Goal: Transaction & Acquisition: Download file/media

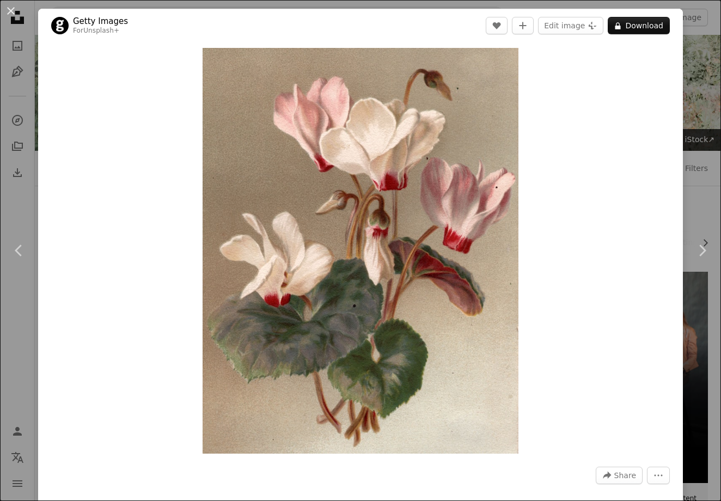
scroll to position [399, 0]
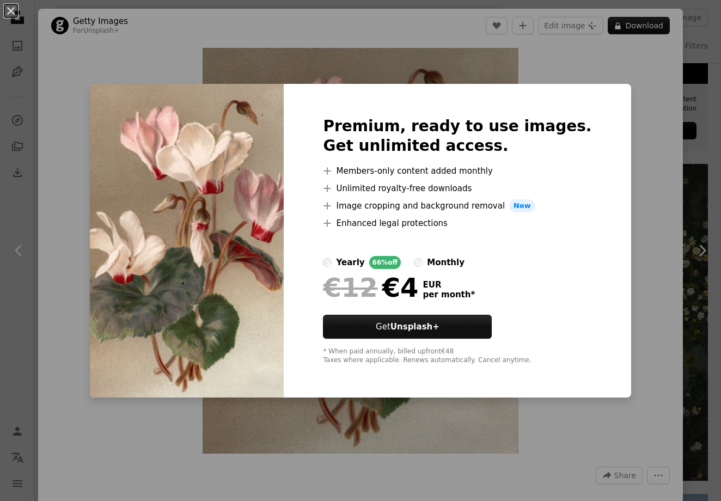
drag, startPoint x: 0, startPoint y: 0, endPoint x: 596, endPoint y: 166, distance: 618.8
click at [596, 166] on div "Premium, ready to use images. Get unlimited access. A plus sign Members-only co…" at bounding box center [457, 241] width 347 height 314
drag, startPoint x: 596, startPoint y: 166, endPoint x: 634, endPoint y: 127, distance: 54.3
click at [634, 127] on div "An X shape Premium, ready to use images. Get unlimited access. A plus sign Memb…" at bounding box center [360, 250] width 721 height 501
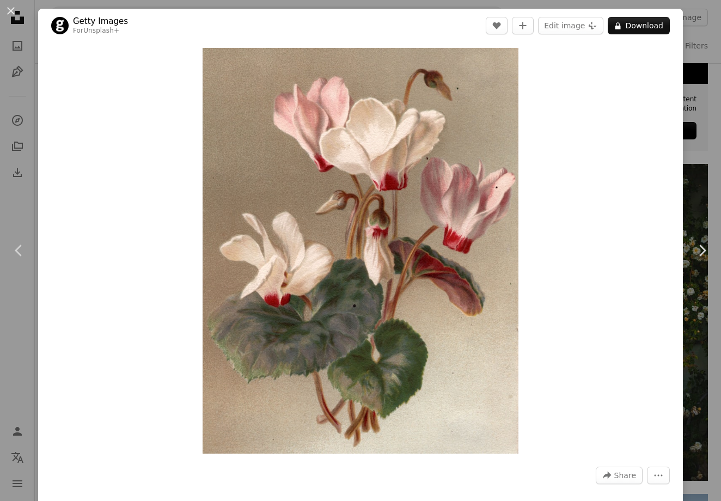
click at [632, 26] on button "A lock Download" at bounding box center [639, 25] width 62 height 17
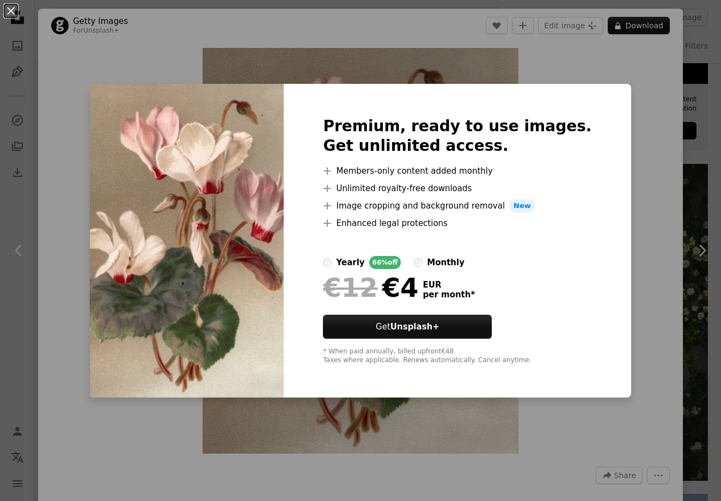
click at [633, 97] on div "An X shape Premium, ready to use images. Get unlimited access. A plus sign Memb…" at bounding box center [360, 250] width 721 height 501
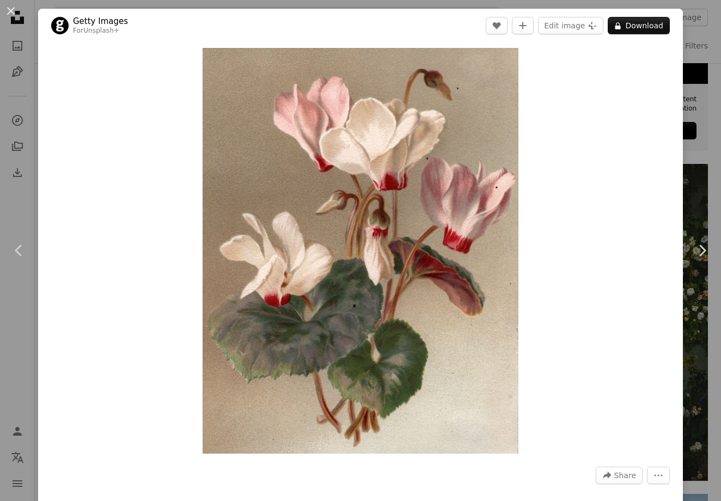
drag, startPoint x: 634, startPoint y: 127, endPoint x: 707, endPoint y: 105, distance: 76.4
click at [707, 105] on div "An X shape Chevron left Chevron right Getty Images For Unsplash+ A heart A plus…" at bounding box center [360, 250] width 721 height 501
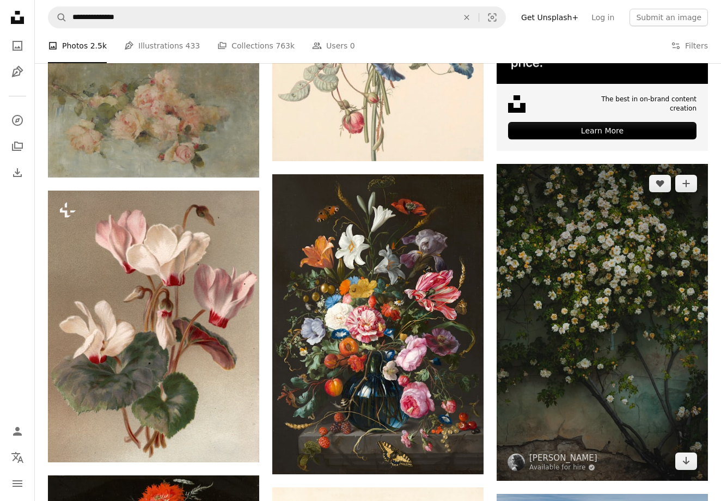
drag, startPoint x: 707, startPoint y: 105, endPoint x: 650, endPoint y: 202, distance: 112.6
click at [650, 202] on img at bounding box center [602, 322] width 211 height 317
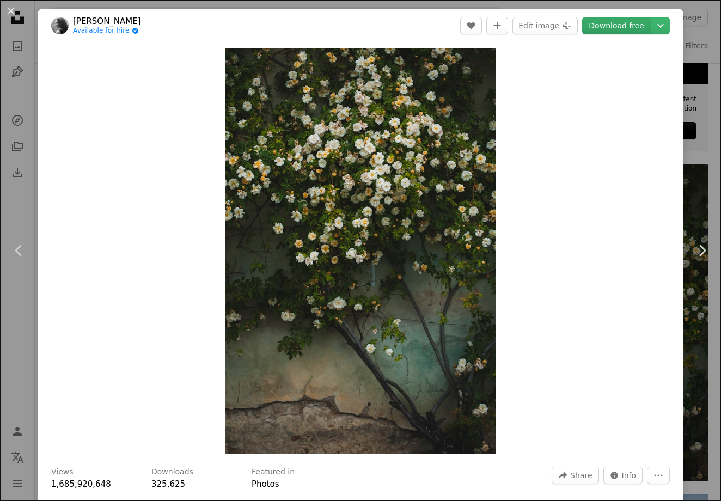
drag, startPoint x: 650, startPoint y: 202, endPoint x: 628, endPoint y: 27, distance: 176.2
click at [628, 27] on link "Download free" at bounding box center [616, 25] width 69 height 17
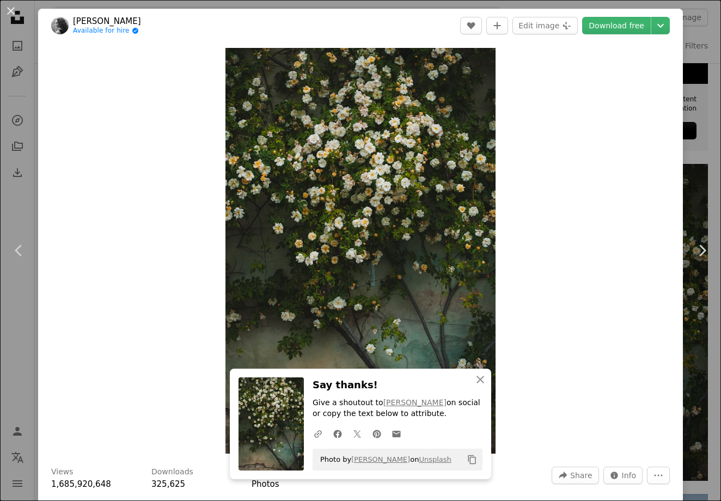
drag, startPoint x: 628, startPoint y: 27, endPoint x: 703, endPoint y: 112, distance: 113.5
click at [703, 112] on div "An X shape Chevron left Chevron right [PERSON_NAME] Available for hire A checkm…" at bounding box center [360, 250] width 721 height 501
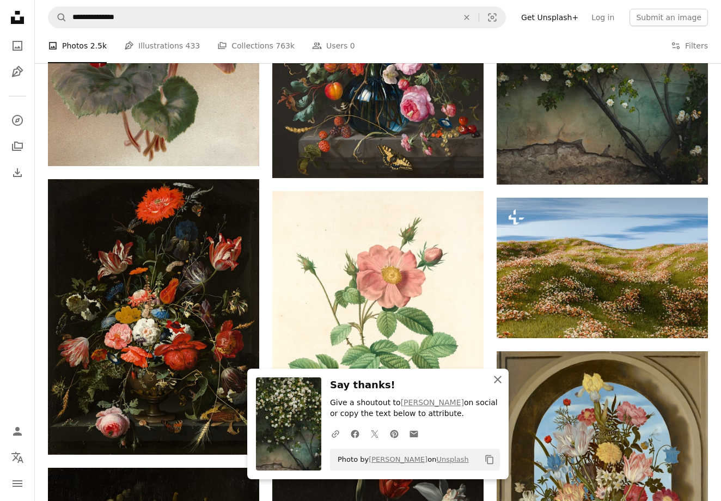
drag, startPoint x: 703, startPoint y: 112, endPoint x: 499, endPoint y: 378, distance: 335.8
click at [499, 378] on icon "An X shape" at bounding box center [497, 379] width 13 height 13
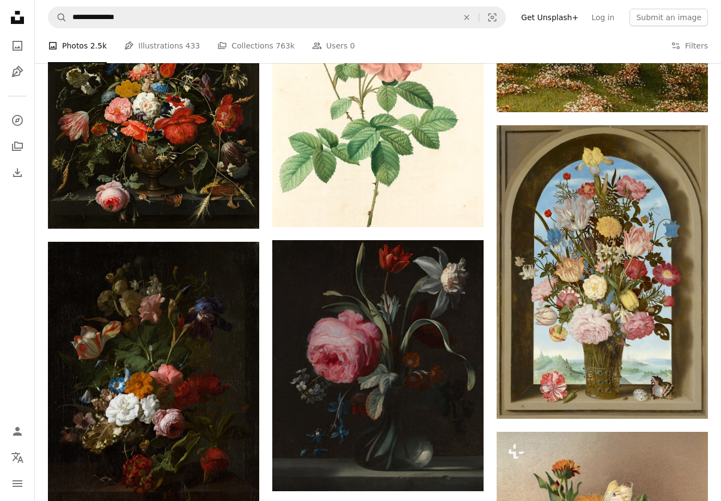
scroll to position [778, 0]
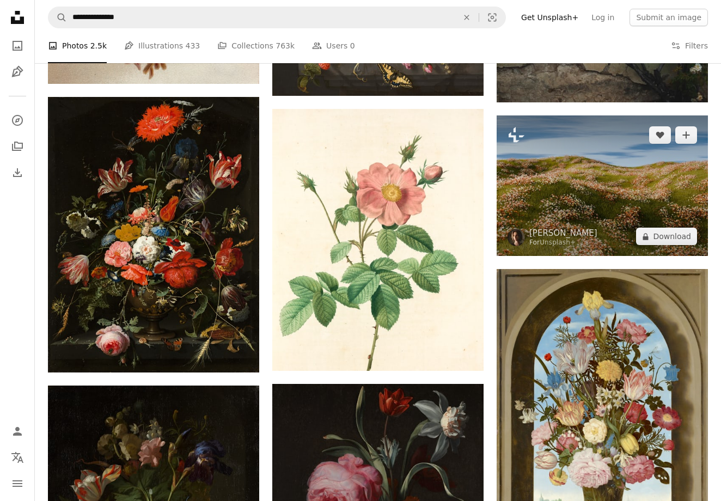
drag, startPoint x: 499, startPoint y: 378, endPoint x: 606, endPoint y: 190, distance: 216.7
click at [606, 190] on img at bounding box center [602, 186] width 211 height 141
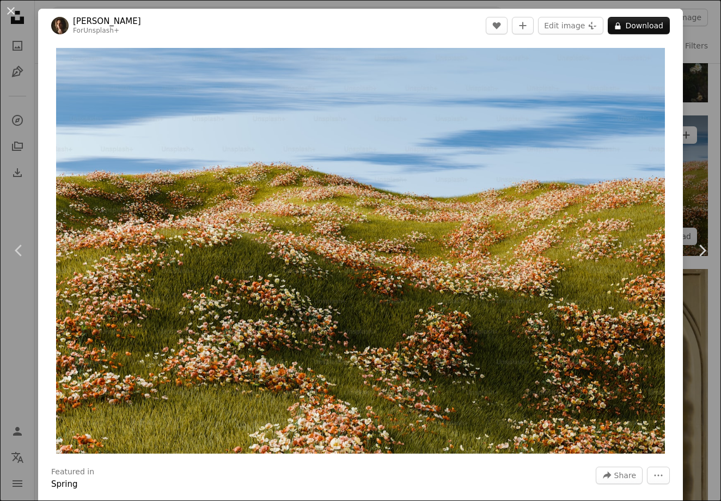
click at [650, 26] on button "A lock Download" at bounding box center [639, 25] width 62 height 17
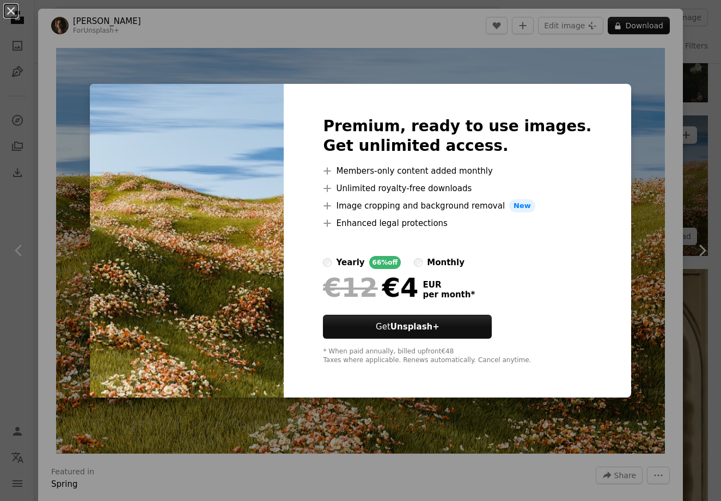
click at [622, 207] on div "An X shape Premium, ready to use images. Get unlimited access. A plus sign Memb…" at bounding box center [360, 250] width 721 height 501
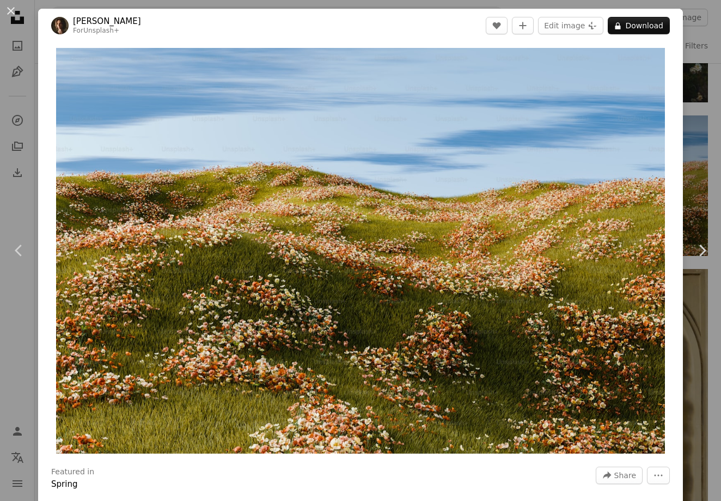
drag, startPoint x: 606, startPoint y: 190, endPoint x: 707, endPoint y: 117, distance: 124.5
click at [707, 117] on div "An X shape Chevron left Chevron right [PERSON_NAME] For Unsplash+ A heart A plu…" at bounding box center [360, 250] width 721 height 501
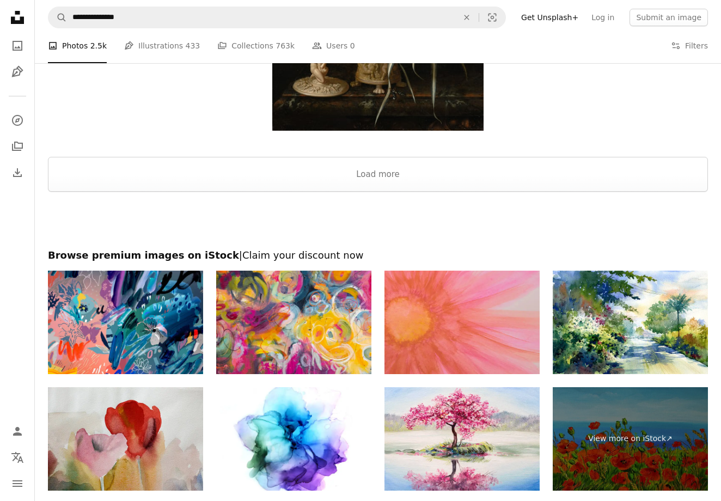
scroll to position [2005, 0]
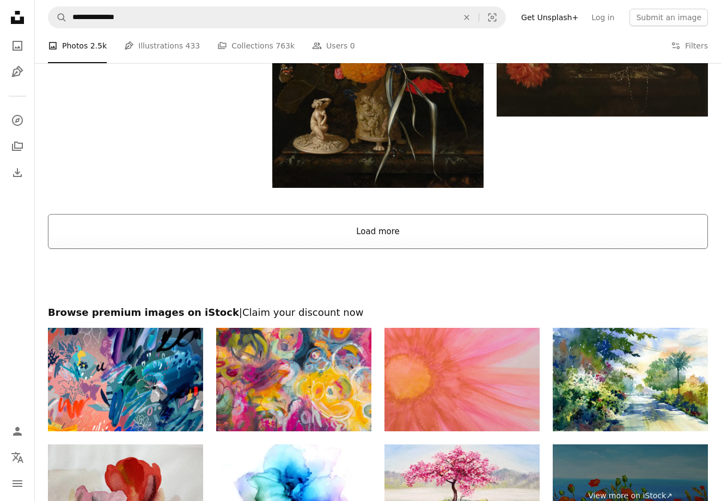
drag, startPoint x: 707, startPoint y: 117, endPoint x: 366, endPoint y: 226, distance: 357.7
click at [366, 226] on button "Load more" at bounding box center [378, 231] width 660 height 35
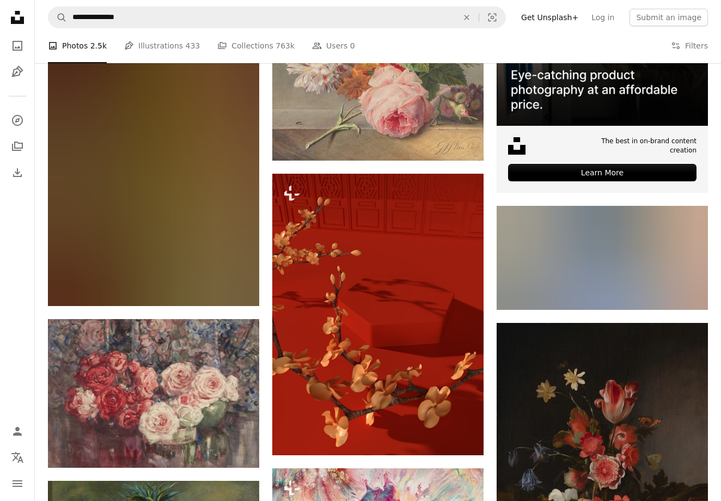
scroll to position [4487, 0]
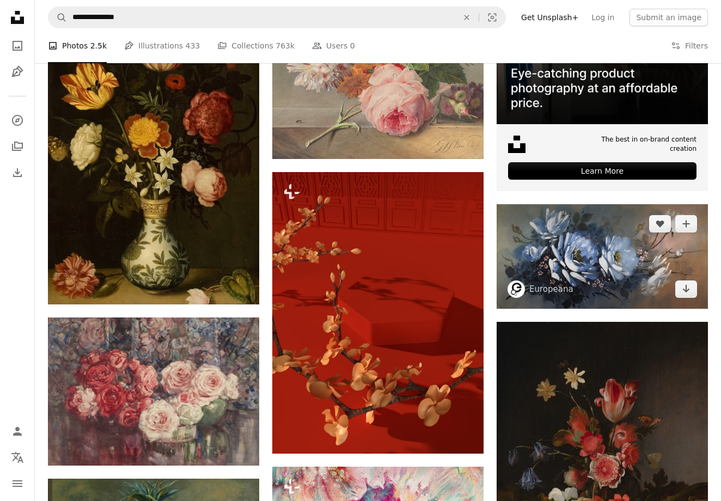
drag, startPoint x: 366, startPoint y: 226, endPoint x: 598, endPoint y: 215, distance: 231.9
click at [598, 215] on img at bounding box center [602, 256] width 211 height 105
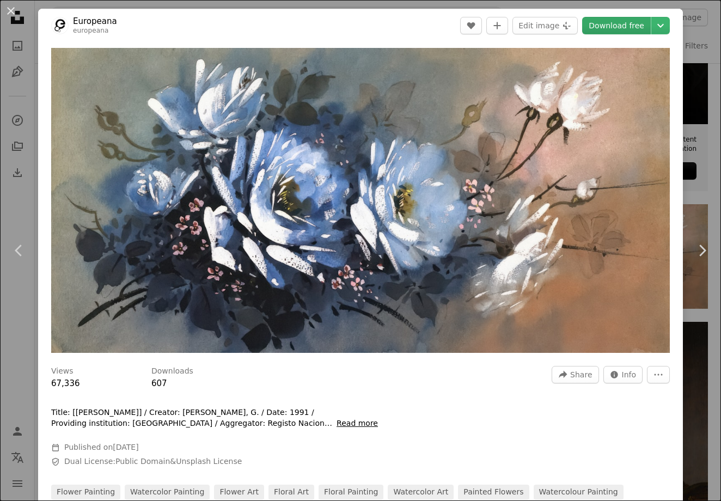
drag, startPoint x: 598, startPoint y: 215, endPoint x: 640, endPoint y: 31, distance: 188.5
click at [640, 31] on link "Download free" at bounding box center [616, 25] width 69 height 17
click at [627, 21] on link "Download free" at bounding box center [616, 25] width 69 height 17
click at [706, 92] on div "An X shape Chevron left Chevron right Europeana europeana A heart A plus sign E…" at bounding box center [360, 250] width 721 height 501
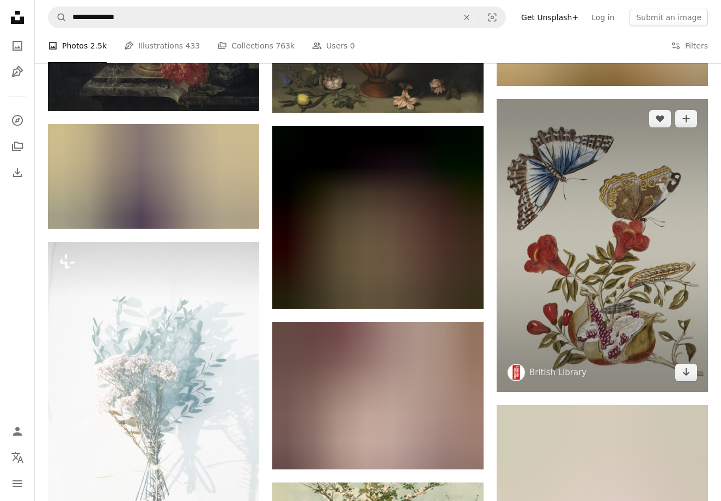
scroll to position [10880, 0]
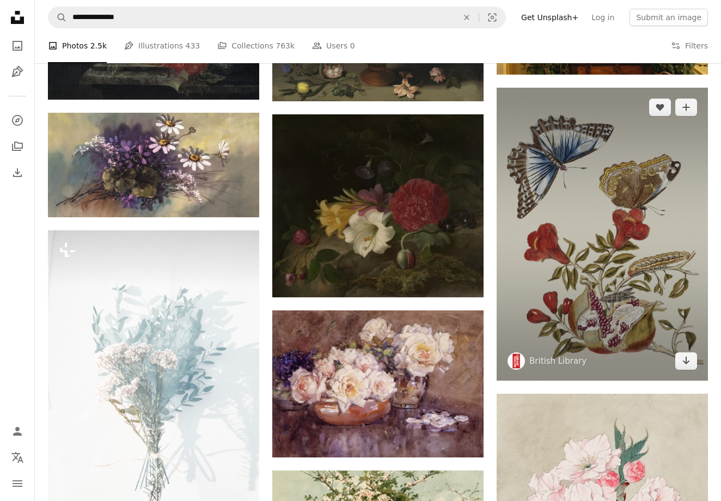
click at [565, 228] on img at bounding box center [602, 234] width 211 height 293
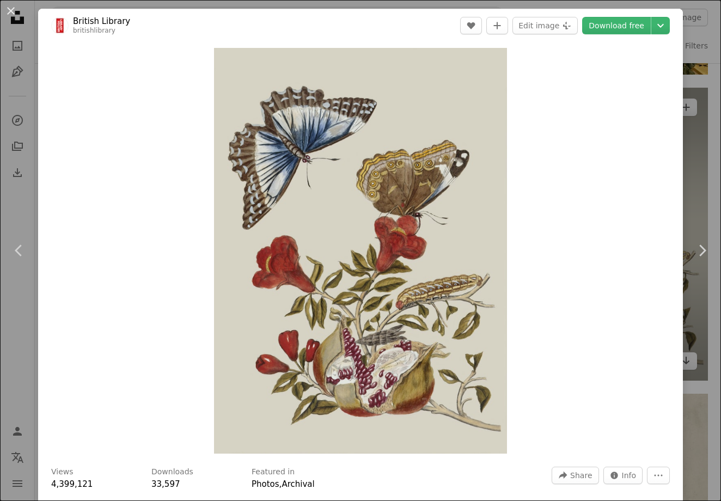
click at [627, 228] on div "Zoom in" at bounding box center [360, 251] width 645 height 417
click at [700, 172] on div "An X shape Chevron left Chevron right British Library britishlibrary A heart A …" at bounding box center [360, 250] width 721 height 501
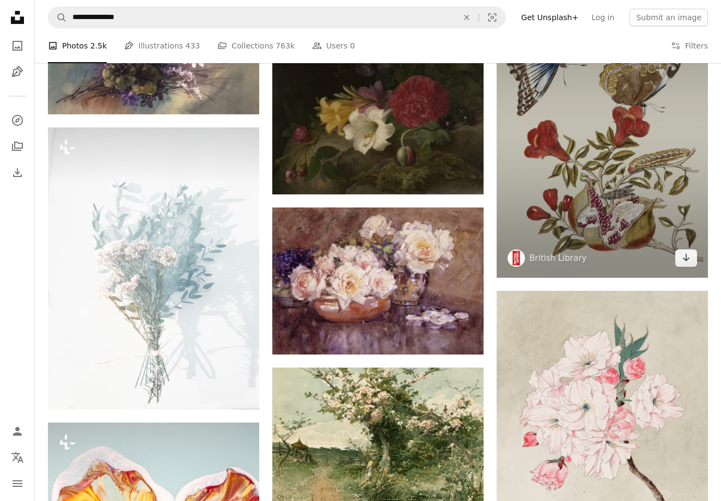
scroll to position [11211, 0]
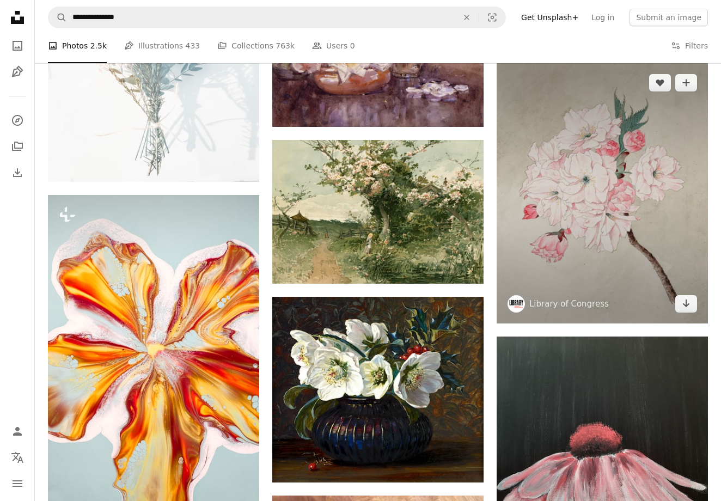
click at [676, 99] on img at bounding box center [602, 193] width 211 height 260
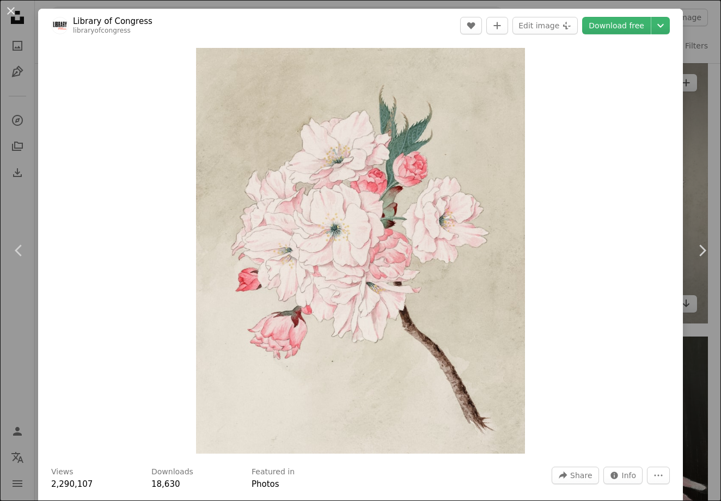
click at [627, 30] on link "Download free" at bounding box center [616, 25] width 69 height 17
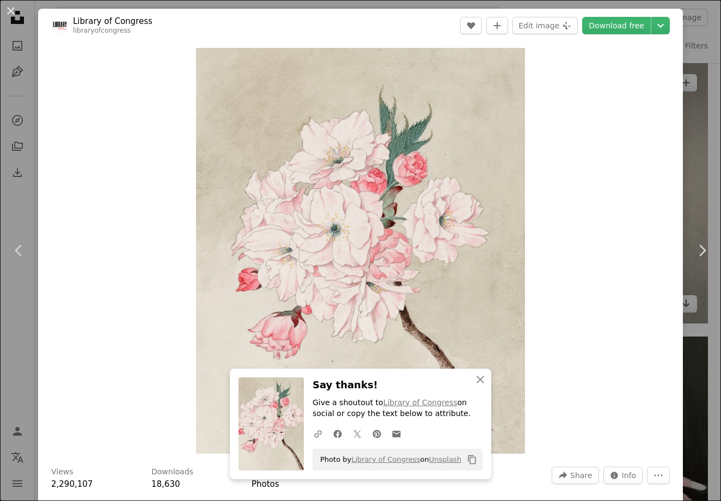
click at [682, 117] on div "Zoom in" at bounding box center [360, 251] width 645 height 417
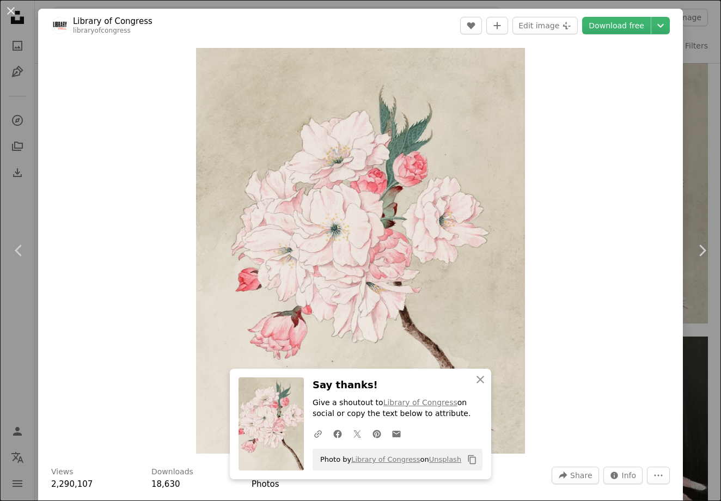
drag, startPoint x: 700, startPoint y: 172, endPoint x: 711, endPoint y: 115, distance: 57.7
click at [711, 115] on div "An X shape Chevron left Chevron right Library of Congress libraryofcongress A h…" at bounding box center [360, 250] width 721 height 501
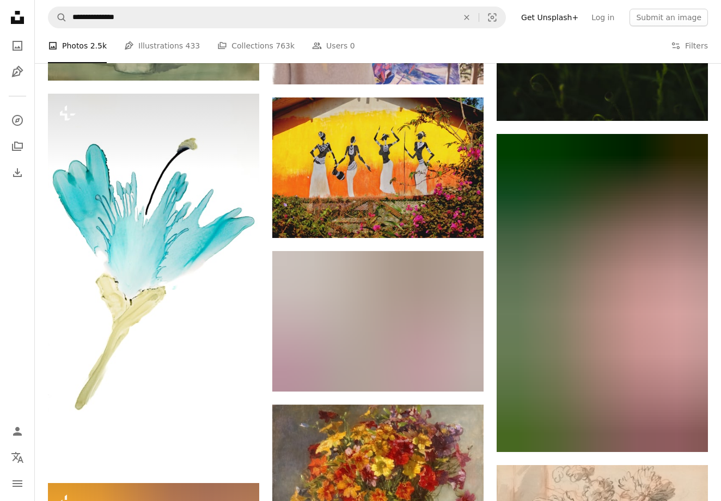
scroll to position [14248, 0]
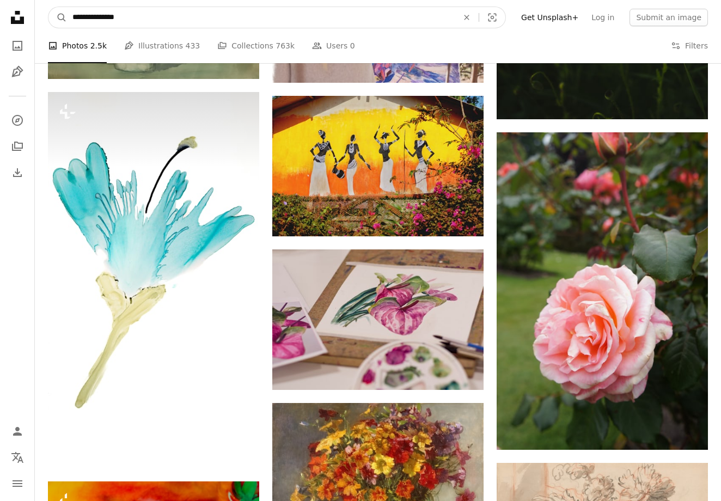
drag, startPoint x: 711, startPoint y: 115, endPoint x: 165, endPoint y: 16, distance: 554.9
click at [165, 16] on input "**********" at bounding box center [261, 17] width 388 height 21
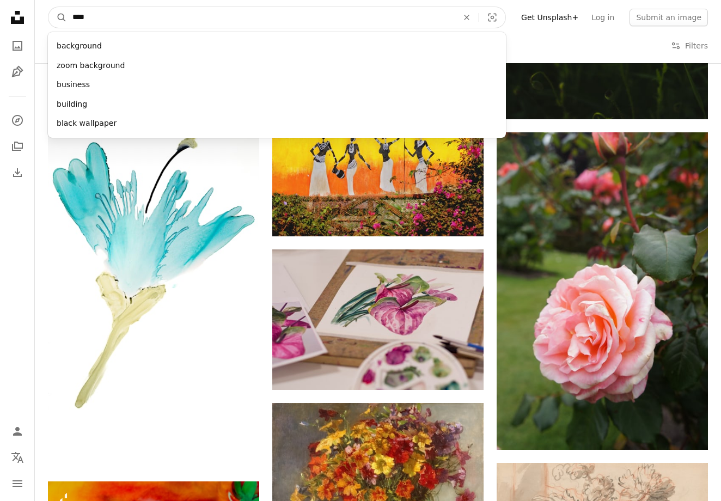
type input "*****"
click at [58, 17] on button "A magnifying glass" at bounding box center [57, 17] width 19 height 21
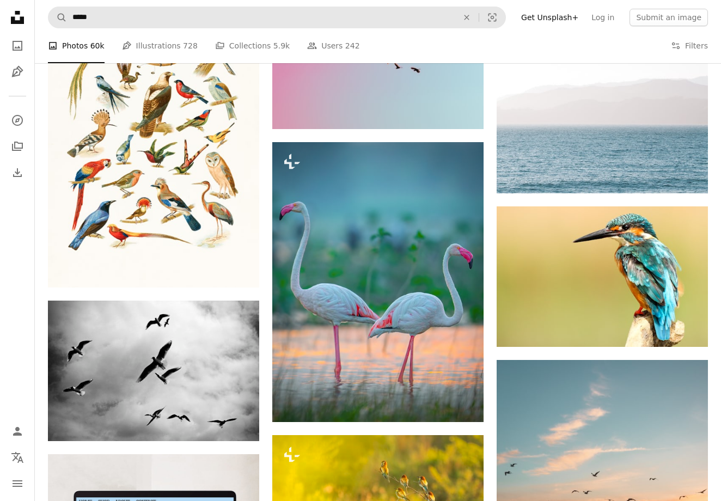
scroll to position [1783, 0]
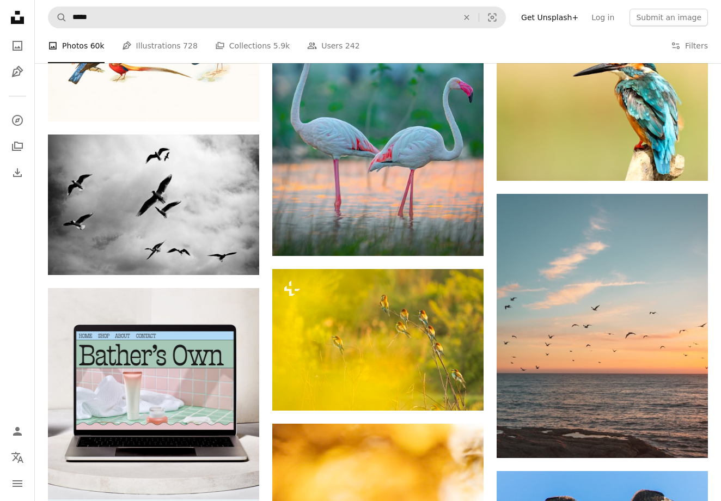
click at [123, 324] on img at bounding box center [153, 393] width 211 height 211
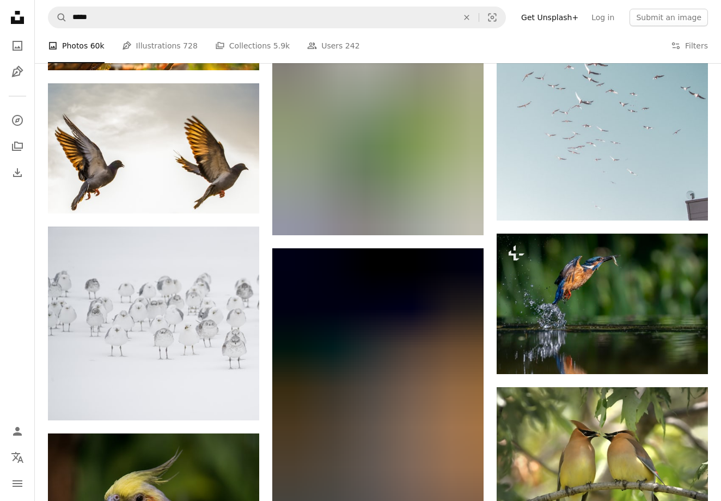
scroll to position [7423, 0]
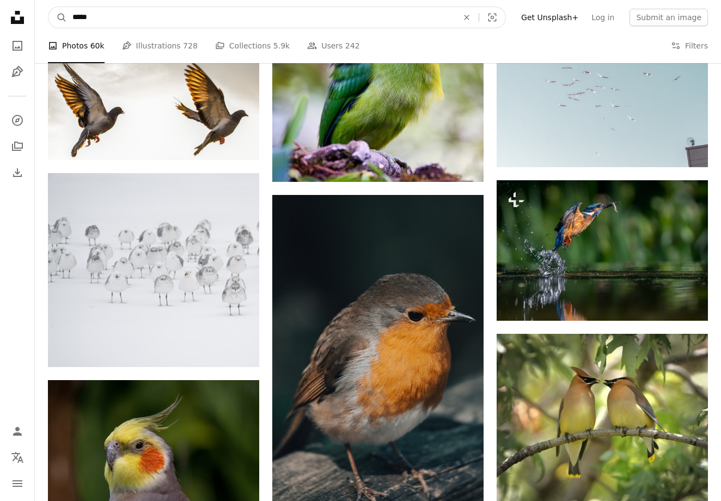
drag, startPoint x: 123, startPoint y: 324, endPoint x: 130, endPoint y: 19, distance: 305.2
click at [130, 19] on input "*****" at bounding box center [261, 17] width 388 height 21
type input "**********"
click at [58, 17] on button "A magnifying glass" at bounding box center [57, 17] width 19 height 21
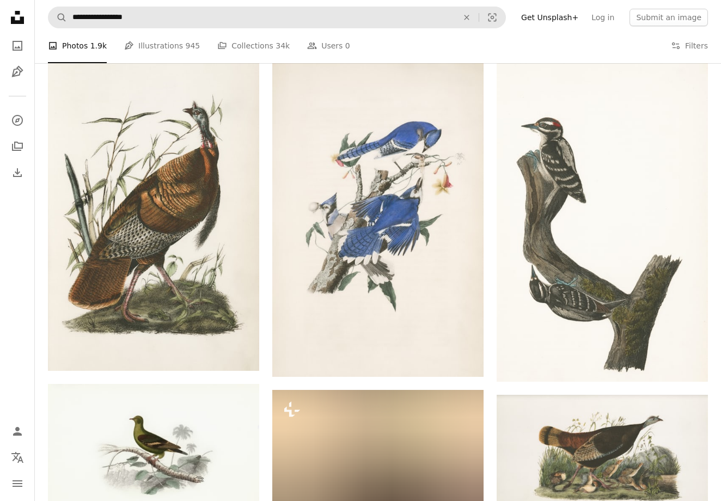
scroll to position [1266, 0]
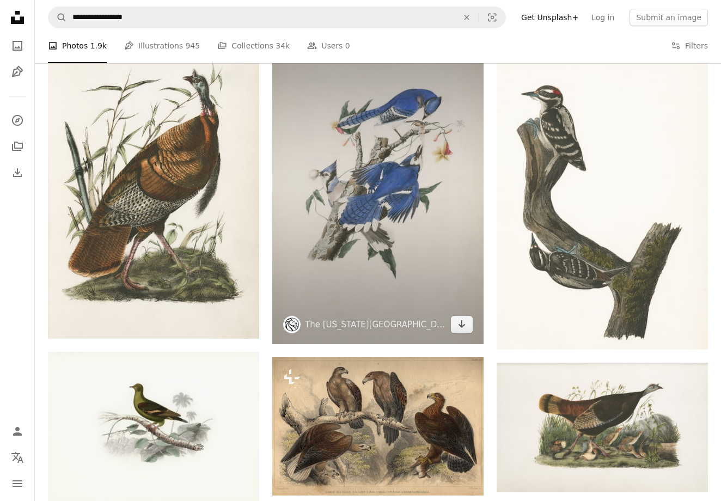
drag, startPoint x: 130, startPoint y: 19, endPoint x: 445, endPoint y: 214, distance: 370.7
click at [445, 214] on img at bounding box center [377, 185] width 211 height 317
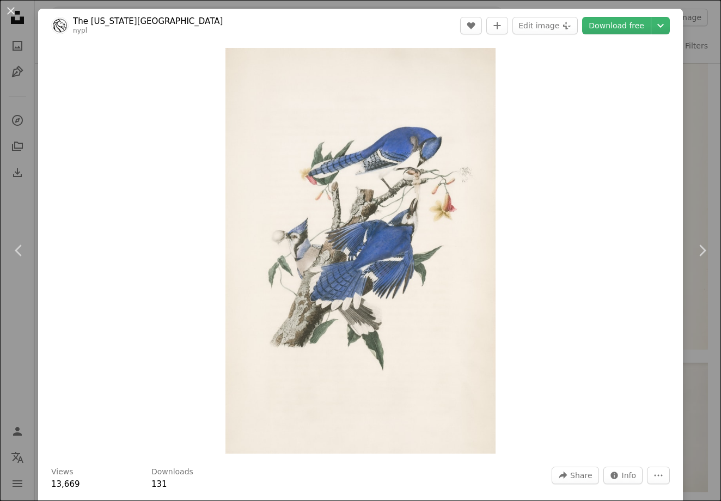
drag, startPoint x: 445, startPoint y: 214, endPoint x: 590, endPoint y: 182, distance: 149.0
click at [590, 182] on div "Zoom in" at bounding box center [360, 251] width 645 height 417
drag, startPoint x: 590, startPoint y: 182, endPoint x: 715, endPoint y: 155, distance: 128.3
click at [715, 155] on div "An X shape Chevron left Chevron right The [US_STATE][GEOGRAPHIC_DATA] nypl A he…" at bounding box center [360, 250] width 721 height 501
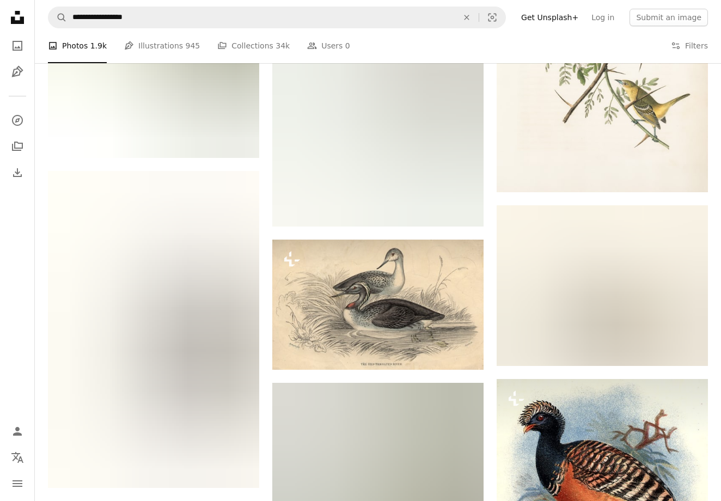
scroll to position [16757, 0]
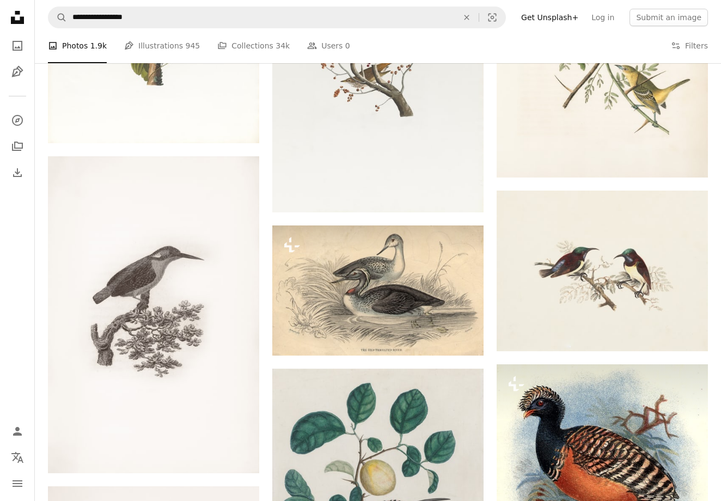
click at [581, 299] on img at bounding box center [602, 271] width 211 height 161
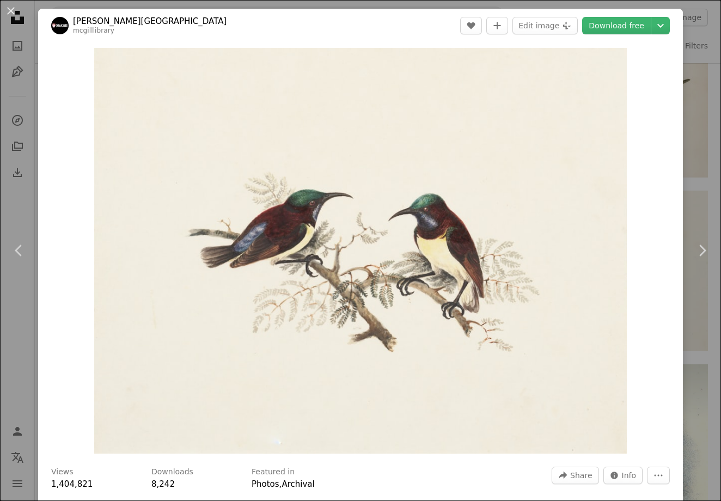
click at [716, 155] on div "An X shape Chevron left Chevron right [PERSON_NAME] Library mcgilllibrary A hea…" at bounding box center [360, 250] width 721 height 501
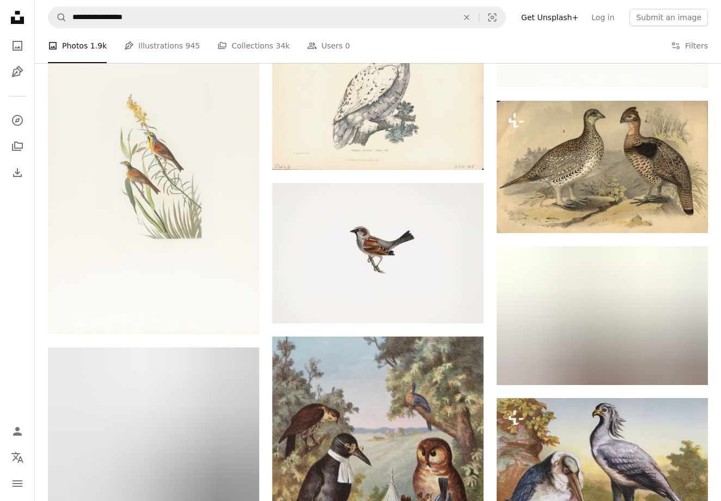
scroll to position [26438, 0]
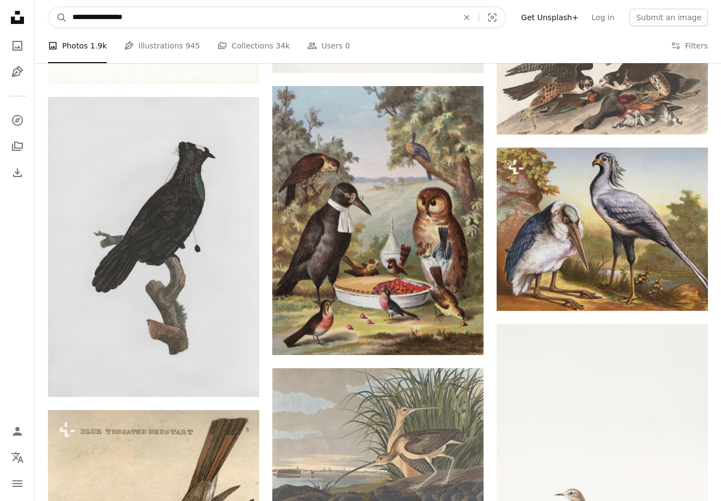
drag, startPoint x: 716, startPoint y: 155, endPoint x: 76, endPoint y: 15, distance: 654.7
click at [76, 15] on input "**********" at bounding box center [261, 17] width 388 height 21
type input "**********"
click at [58, 17] on button "A magnifying glass" at bounding box center [57, 17] width 19 height 21
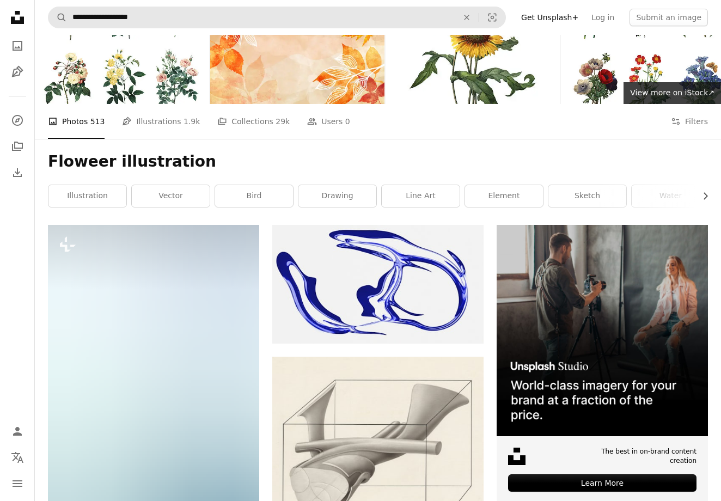
scroll to position [59, 0]
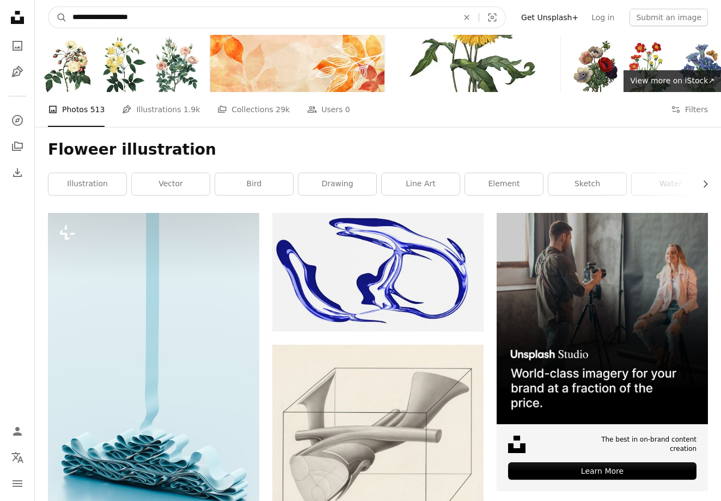
drag, startPoint x: 92, startPoint y: 20, endPoint x: -64, endPoint y: -42, distance: 167.6
click at [92, 20] on input "**********" at bounding box center [261, 17] width 388 height 21
type input "**********"
click at [58, 17] on button "A magnifying glass" at bounding box center [57, 17] width 19 height 21
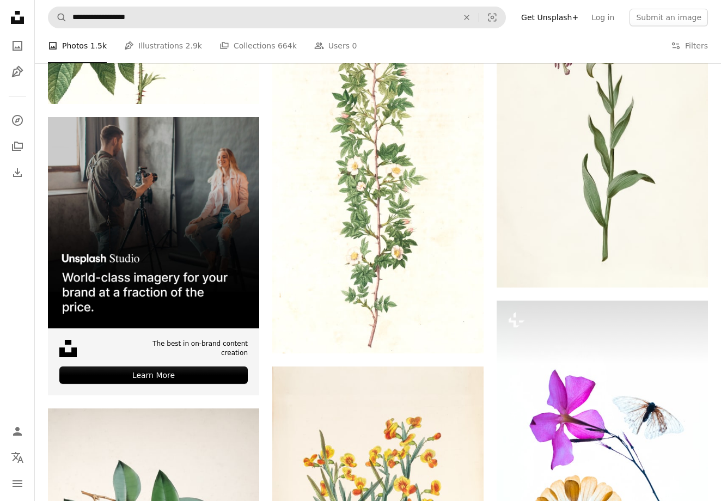
scroll to position [2587, 0]
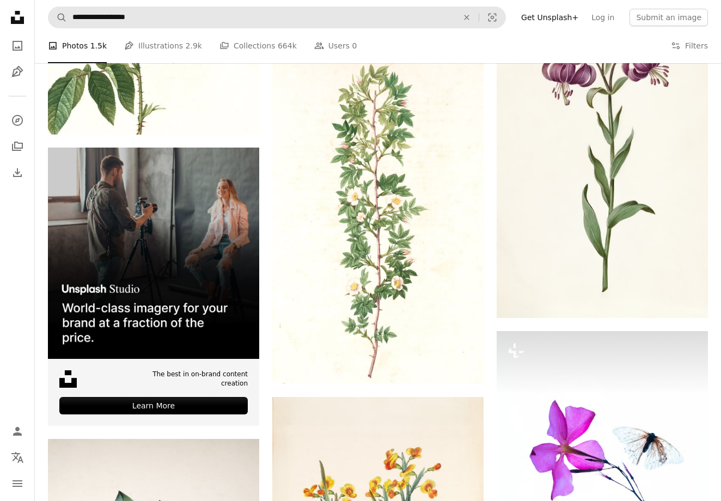
click at [354, 141] on img at bounding box center [377, 221] width 211 height 326
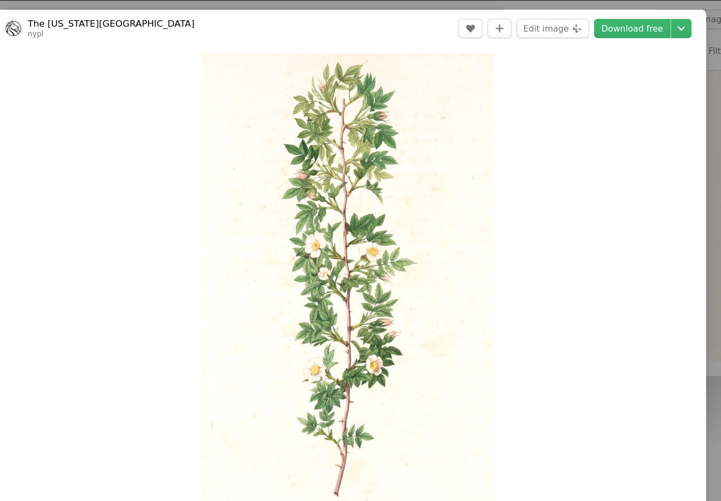
scroll to position [2577, 0]
drag, startPoint x: 318, startPoint y: 126, endPoint x: 575, endPoint y: 27, distance: 275.8
click at [582, 27] on link "Download free" at bounding box center [616, 25] width 69 height 17
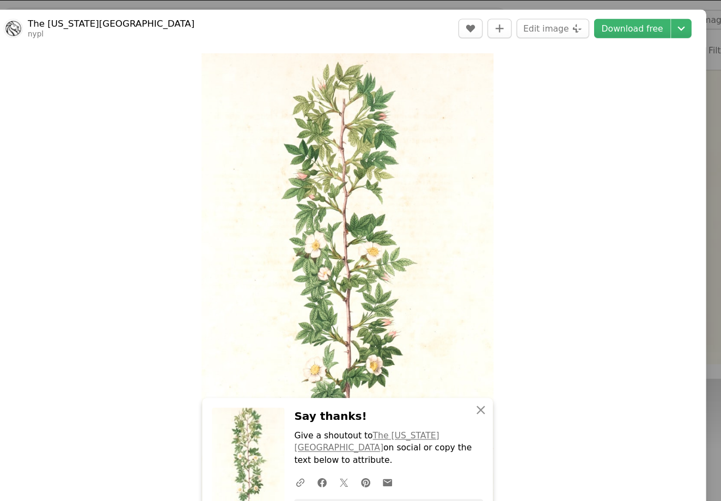
drag, startPoint x: 575, startPoint y: 27, endPoint x: 638, endPoint y: 112, distance: 106.0
click at [638, 112] on div "An X shape Chevron left Chevron right The [US_STATE][GEOGRAPHIC_DATA] nypl A he…" at bounding box center [360, 250] width 721 height 501
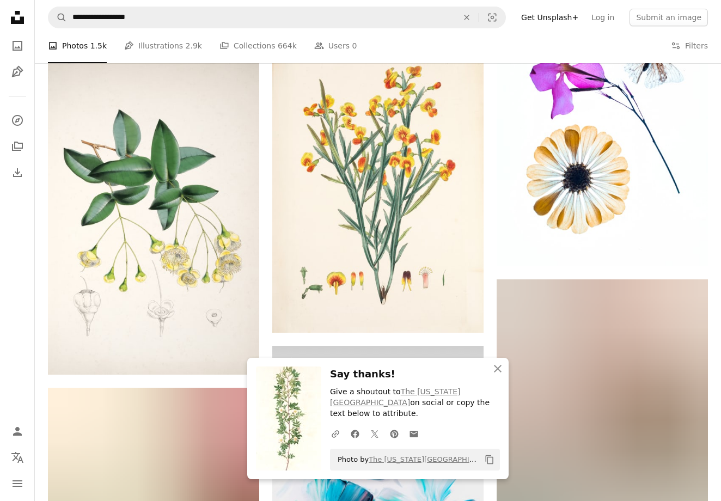
scroll to position [2976, 0]
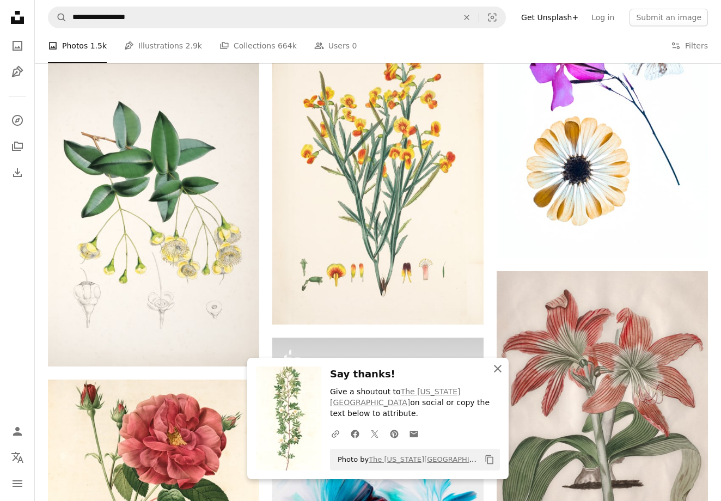
drag, startPoint x: 709, startPoint y: 125, endPoint x: 497, endPoint y: 385, distance: 335.3
click at [497, 375] on icon "An X shape" at bounding box center [497, 368] width 13 height 13
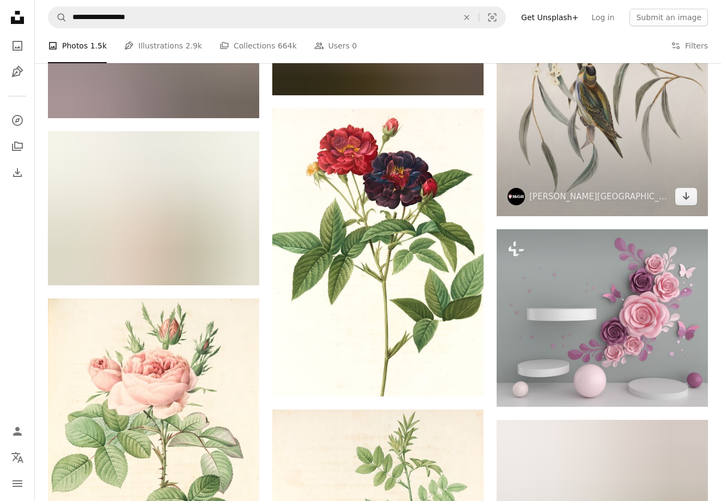
scroll to position [3855, 0]
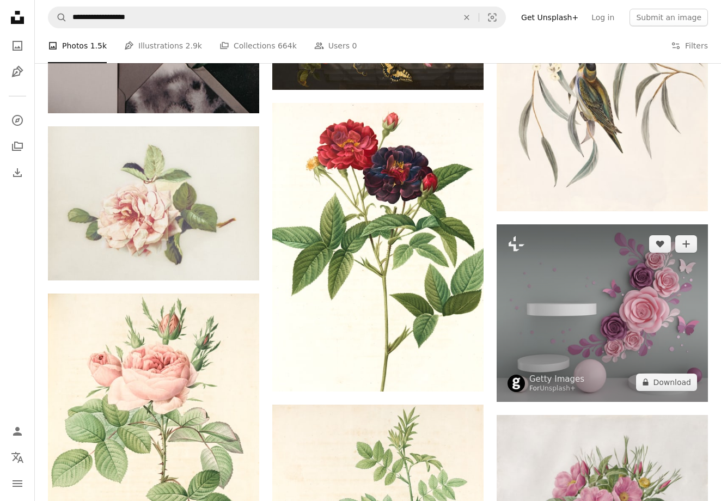
click at [218, 218] on img at bounding box center [153, 203] width 211 height 154
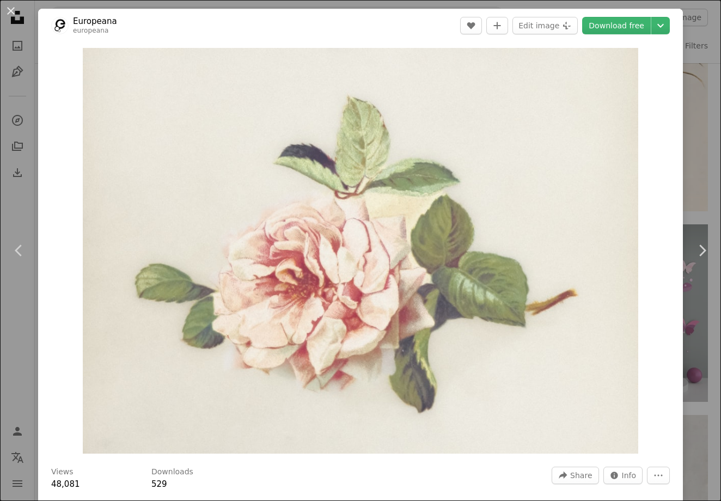
drag, startPoint x: 497, startPoint y: 385, endPoint x: 715, endPoint y: 88, distance: 368.2
click at [715, 88] on div "An X shape Chevron left Chevron right Europeana europeana A heart A plus sign E…" at bounding box center [360, 250] width 721 height 501
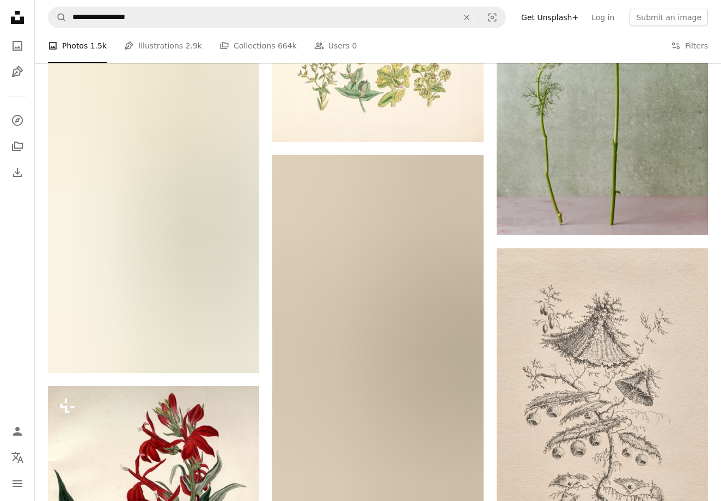
scroll to position [7659, 0]
